Goal: Information Seeking & Learning: Find specific fact

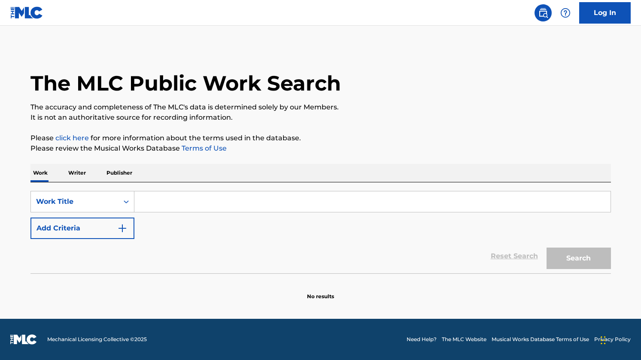
click at [386, 197] on input "Search Form" at bounding box center [372, 202] width 476 height 21
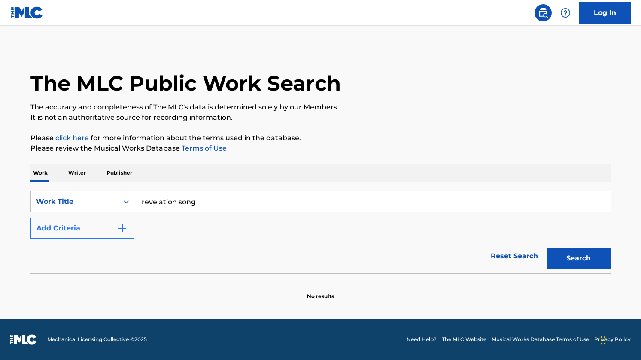
type input "revelation song"
click at [97, 232] on button "Add Criteria" at bounding box center [82, 228] width 104 height 21
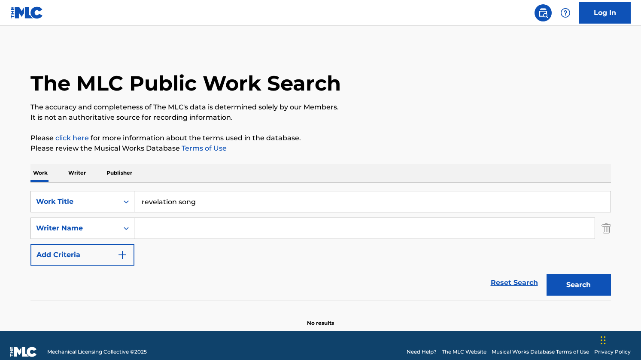
click at [171, 231] on input "Search Form" at bounding box center [364, 228] width 460 height 21
type input "jennie lee riddle"
click at [547, 274] on button "Search" at bounding box center [579, 284] width 64 height 21
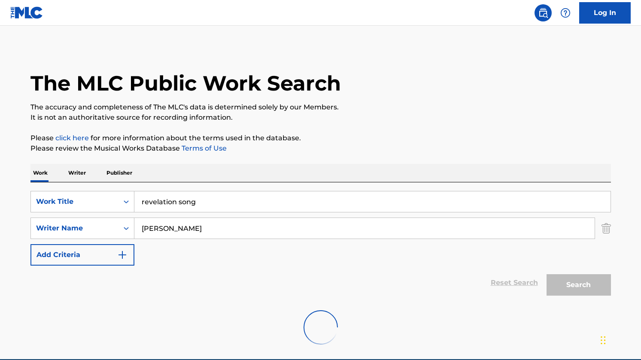
scroll to position [40, 0]
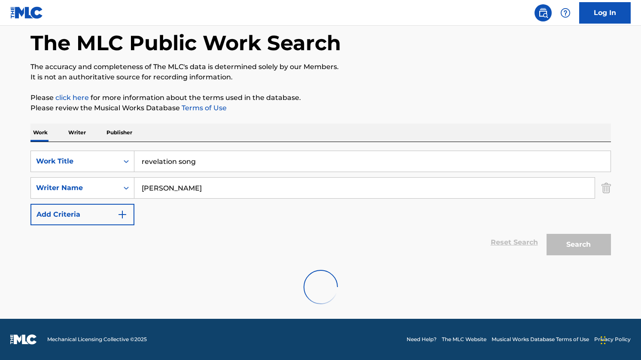
click at [385, 126] on div "Work Writer Publisher" at bounding box center [320, 133] width 581 height 18
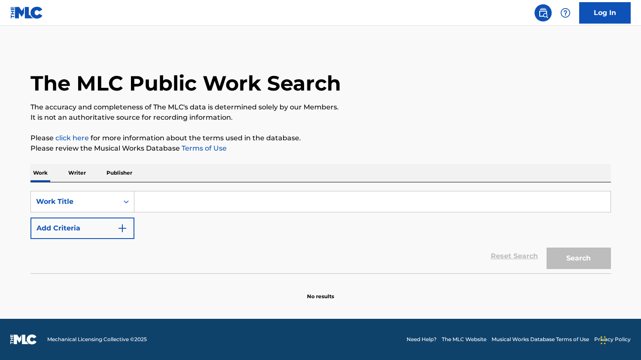
click at [218, 196] on input "Search Form" at bounding box center [372, 202] width 476 height 21
type input "revelation song"
click at [547, 248] on button "Search" at bounding box center [579, 258] width 64 height 21
click at [189, 208] on input "Search Form" at bounding box center [372, 202] width 476 height 21
type input "revelation song"
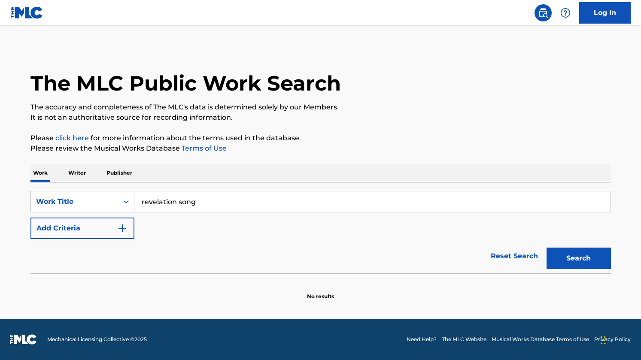
click at [547, 248] on button "Search" at bounding box center [579, 258] width 64 height 21
click at [300, 208] on input "Search Form" at bounding box center [372, 202] width 476 height 21
type input "revelation song"
click at [555, 258] on button "Search" at bounding box center [579, 258] width 64 height 21
click at [249, 194] on input "Search Form" at bounding box center [372, 202] width 476 height 21
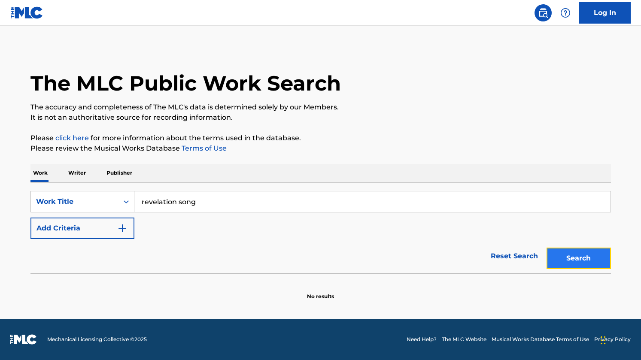
click at [585, 257] on button "Search" at bounding box center [579, 258] width 64 height 21
click at [317, 203] on input "revelation song" at bounding box center [372, 202] width 476 height 21
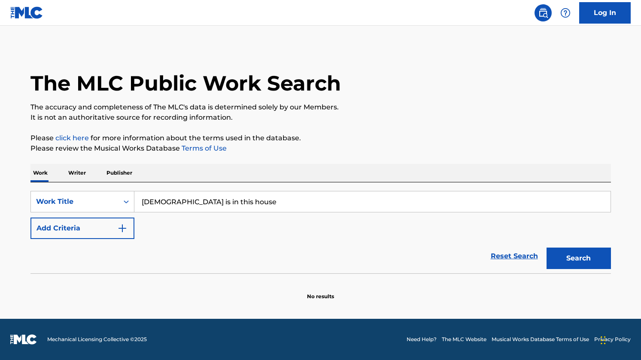
type input "god is in this house"
click at [547, 248] on button "Search" at bounding box center [579, 258] width 64 height 21
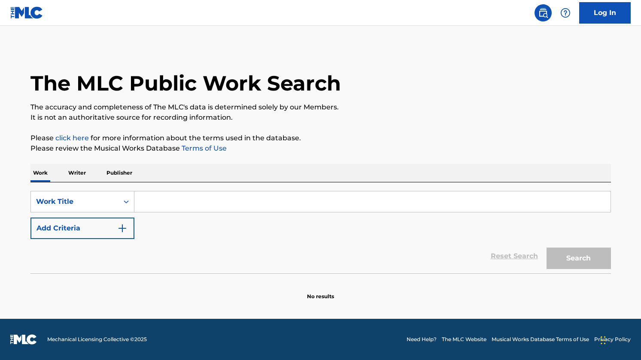
click at [76, 138] on link "click here" at bounding box center [72, 138] width 34 height 8
click at [297, 235] on div "SearchWithCriteria98ad7fe5-8c6c-4560-9c90-c966e2efdbb0 Work Title Add Criteria" at bounding box center [320, 215] width 581 height 48
click at [250, 197] on input "Search Form" at bounding box center [372, 202] width 476 height 21
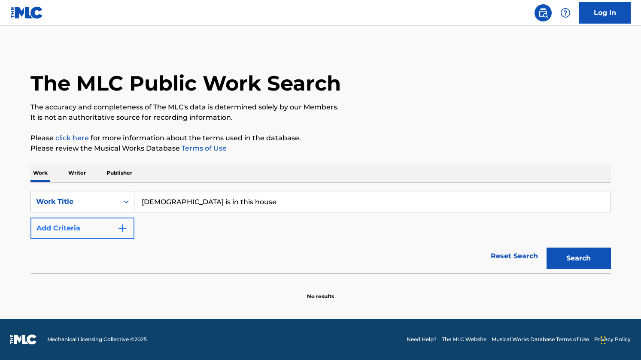
type input "god is in this house"
click at [128, 228] on button "Add Criteria" at bounding box center [82, 228] width 104 height 21
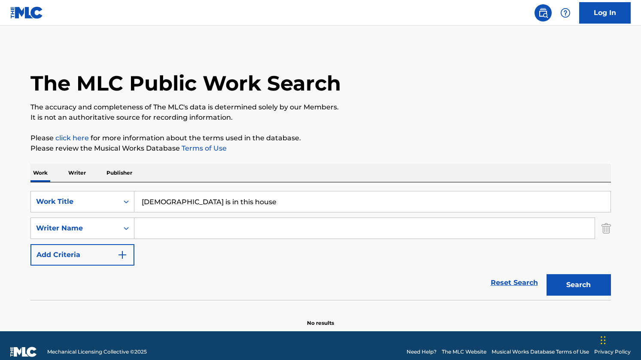
click at [172, 230] on input "Search Form" at bounding box center [364, 228] width 460 height 21
type input "J"
click at [547, 274] on button "Search" at bounding box center [579, 284] width 64 height 21
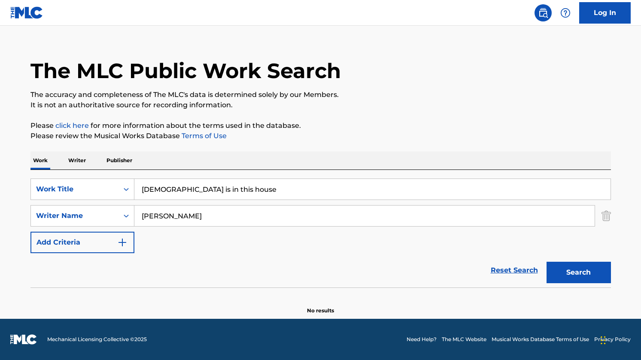
scroll to position [12, 0]
click at [592, 270] on button "Search" at bounding box center [579, 272] width 64 height 21
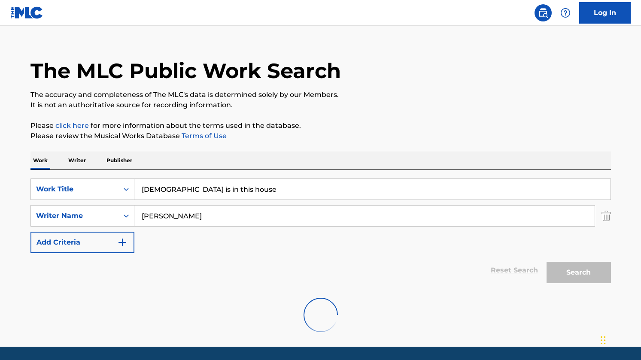
scroll to position [40, 0]
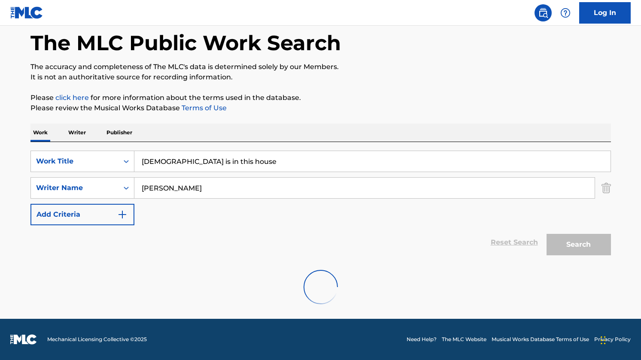
click at [276, 189] on input "jesse reeves" at bounding box center [364, 188] width 460 height 21
type input "j"
type input "drew bodine"
click at [308, 185] on input "drew bodine" at bounding box center [364, 188] width 460 height 21
